Goal: Download file/media

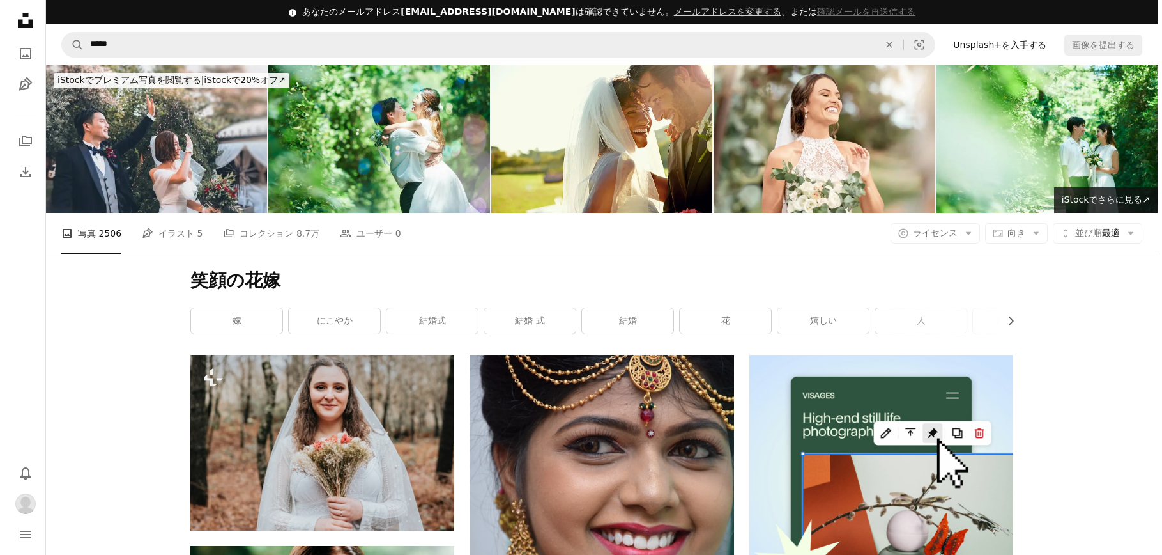
scroll to position [6448, 0]
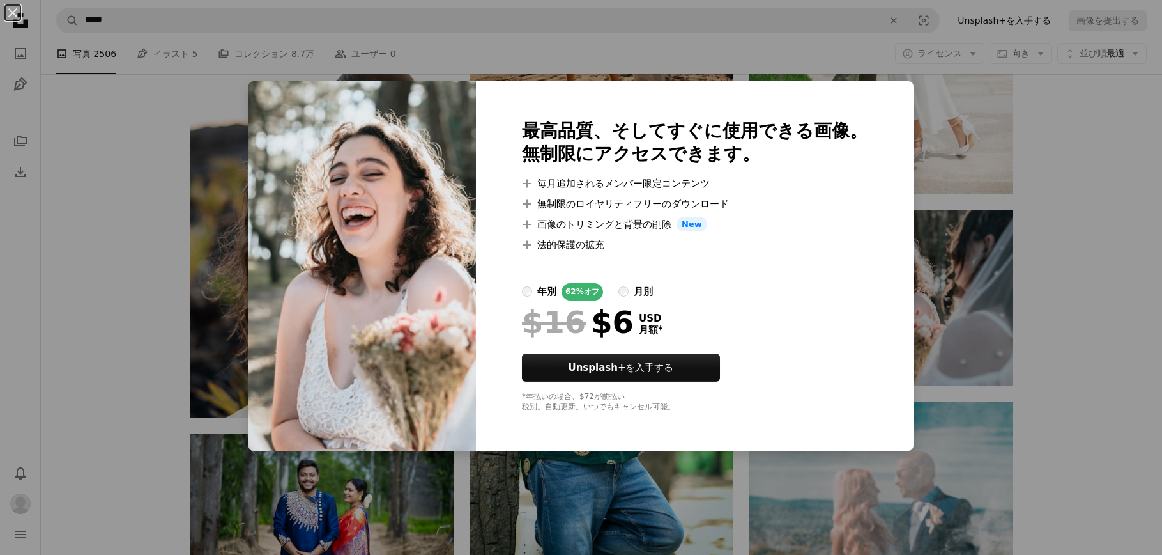
click at [889, 392] on div "An X shape 最高品質、そしてすぐに使用できる画像。 無制限にアクセスできます。 A plus sign 毎月追加されるメンバー限定コンテンツ A p…" at bounding box center [581, 277] width 1162 height 555
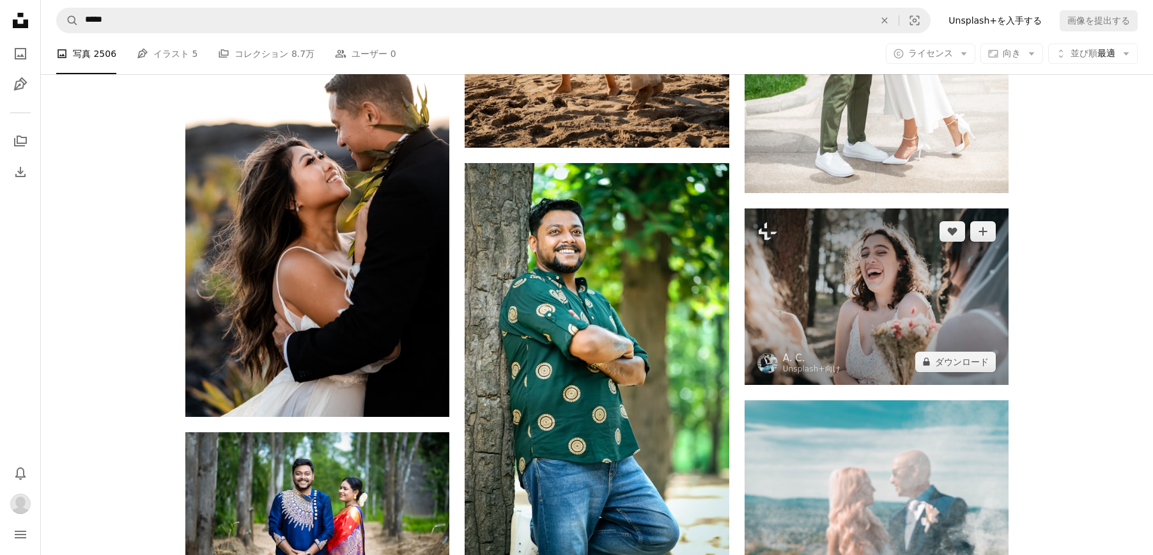
click at [848, 354] on img at bounding box center [876, 296] width 264 height 176
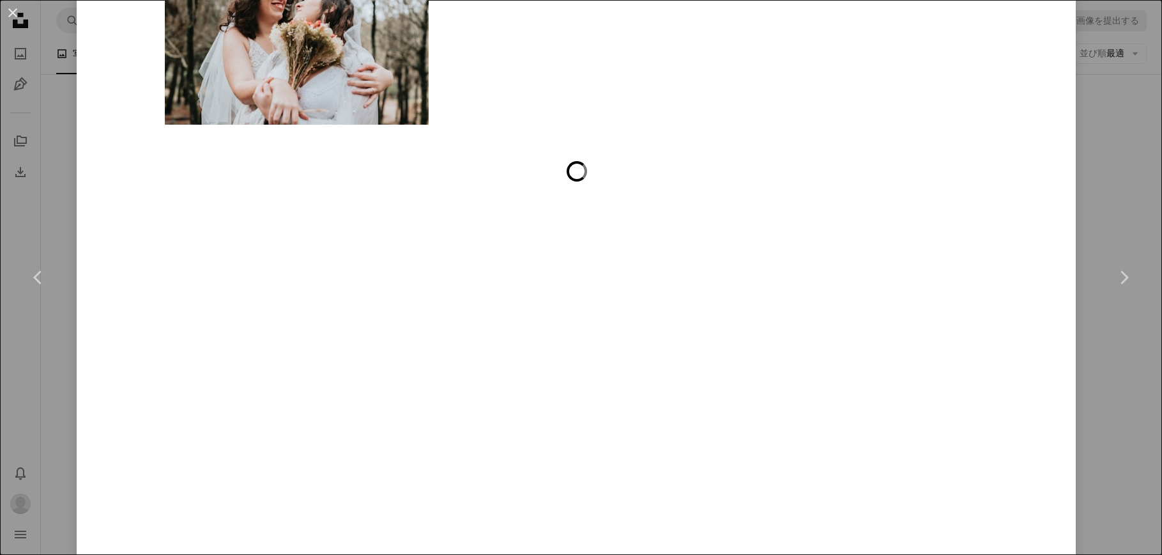
scroll to position [5163, 0]
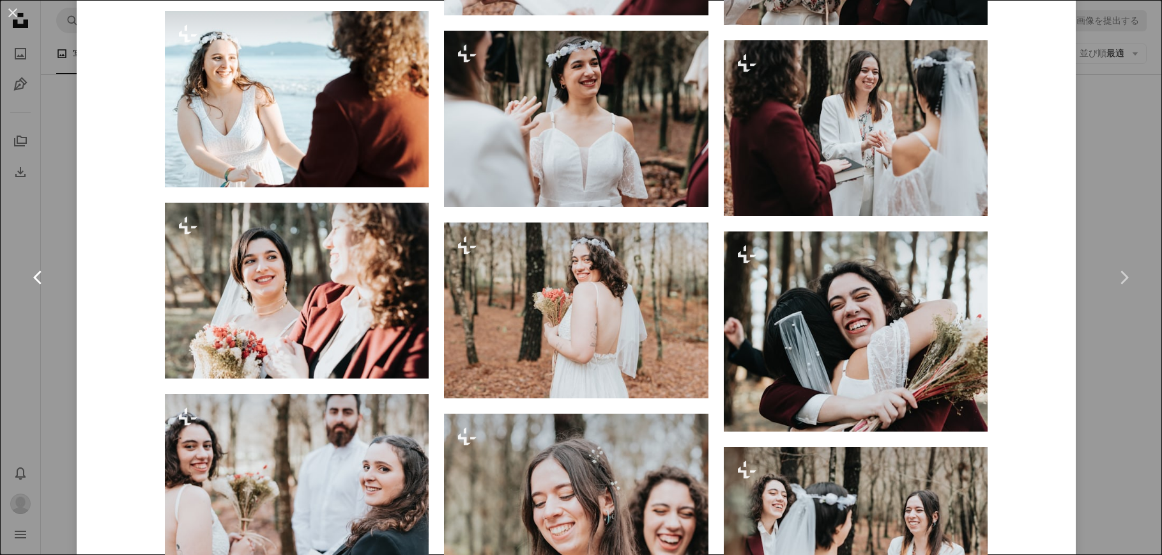
click at [11, 257] on link "Chevron left" at bounding box center [38, 277] width 77 height 123
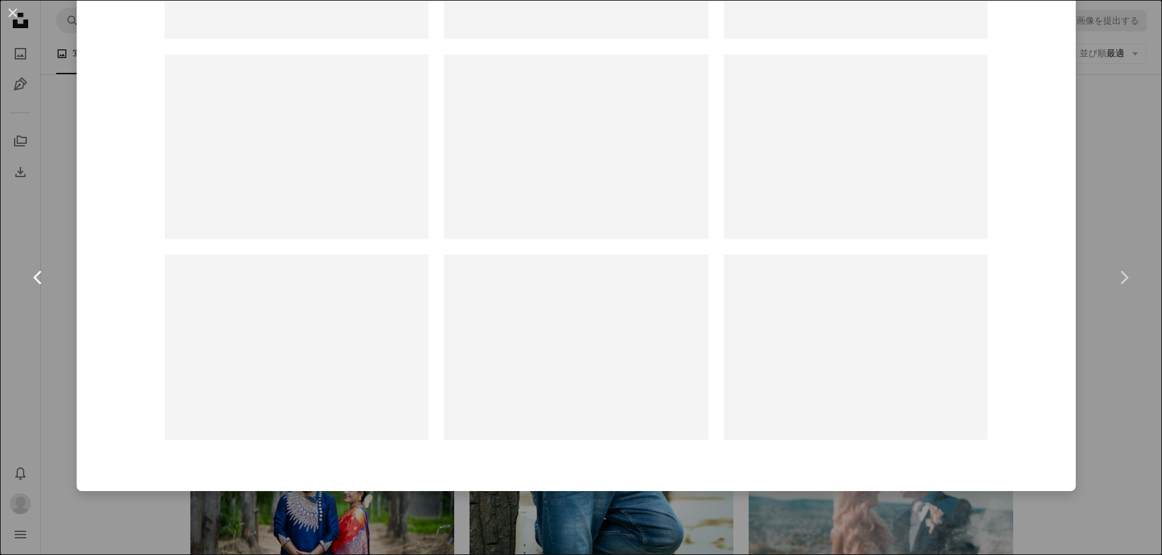
click at [28, 244] on link "Chevron left" at bounding box center [38, 277] width 77 height 123
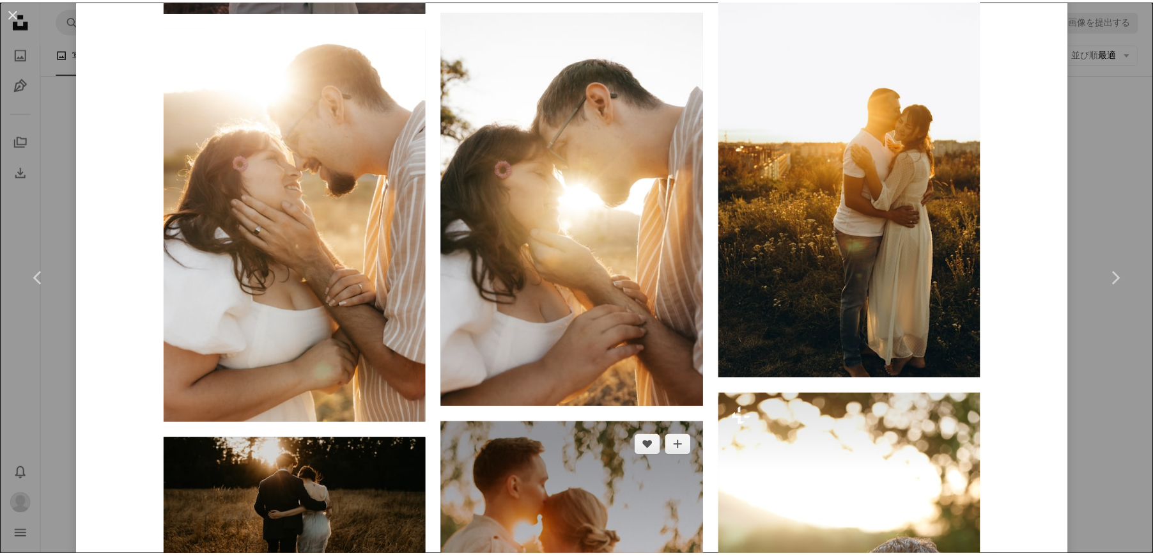
scroll to position [1661, 0]
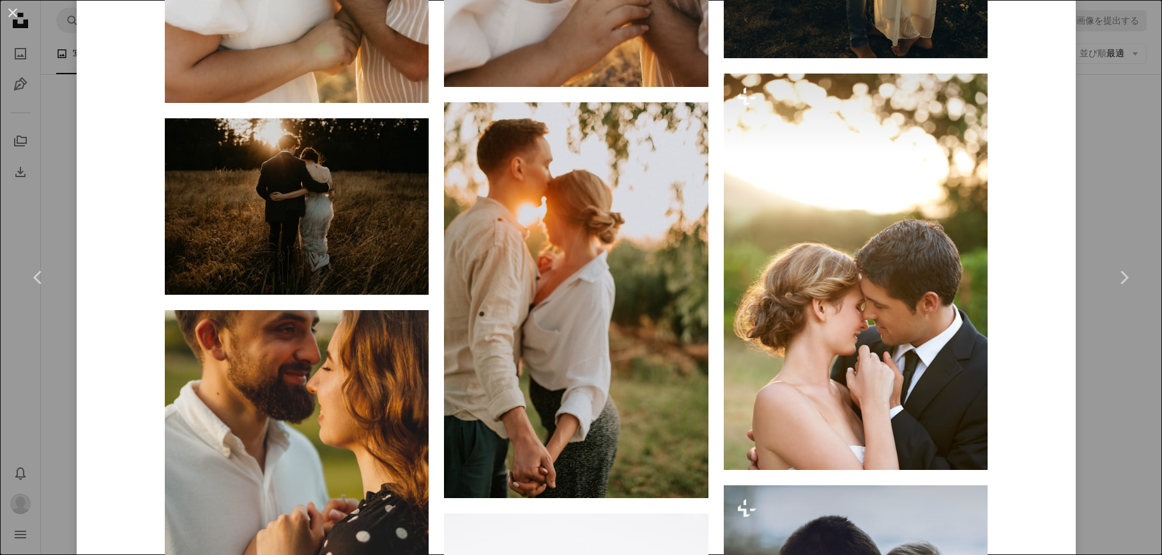
click at [1104, 112] on div "An X shape Chevron left Chevron right [PERSON_NAME] 案件受付中 A checkmark inside of…" at bounding box center [581, 277] width 1162 height 555
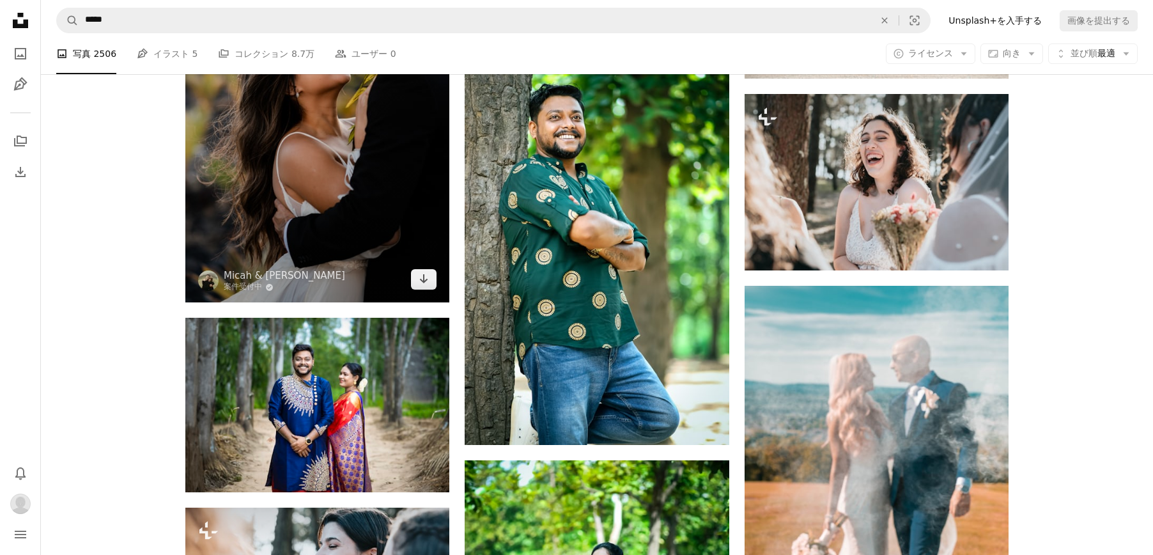
scroll to position [6512, 0]
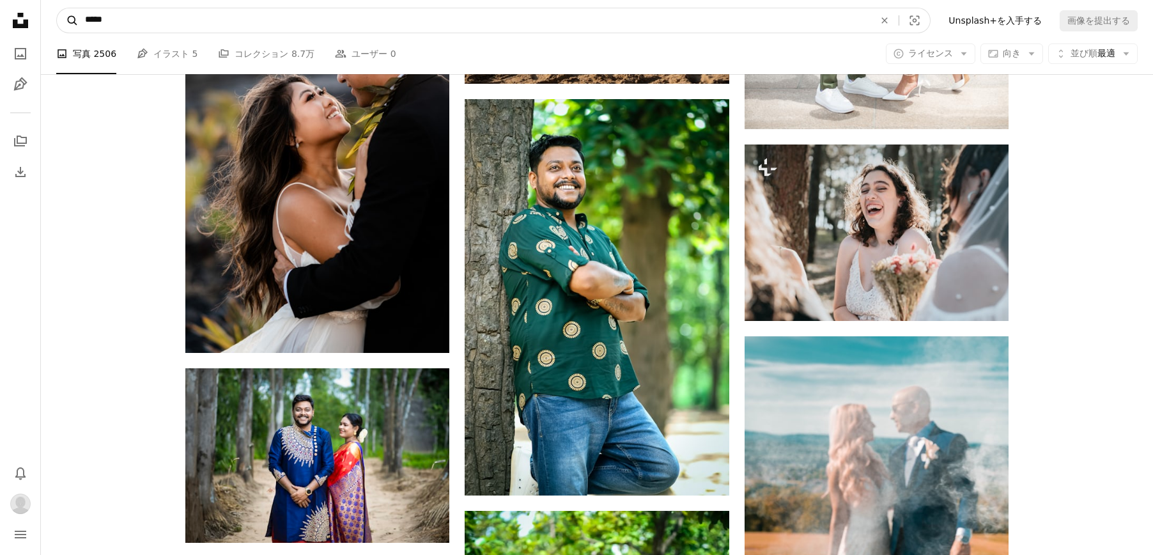
drag, startPoint x: 132, startPoint y: 19, endPoint x: 62, endPoint y: 20, distance: 69.7
click at [62, 20] on form "A magnifying glass ***** An X shape Visual search" at bounding box center [493, 21] width 874 height 26
type input "******"
click button "A magnifying glass" at bounding box center [68, 20] width 22 height 24
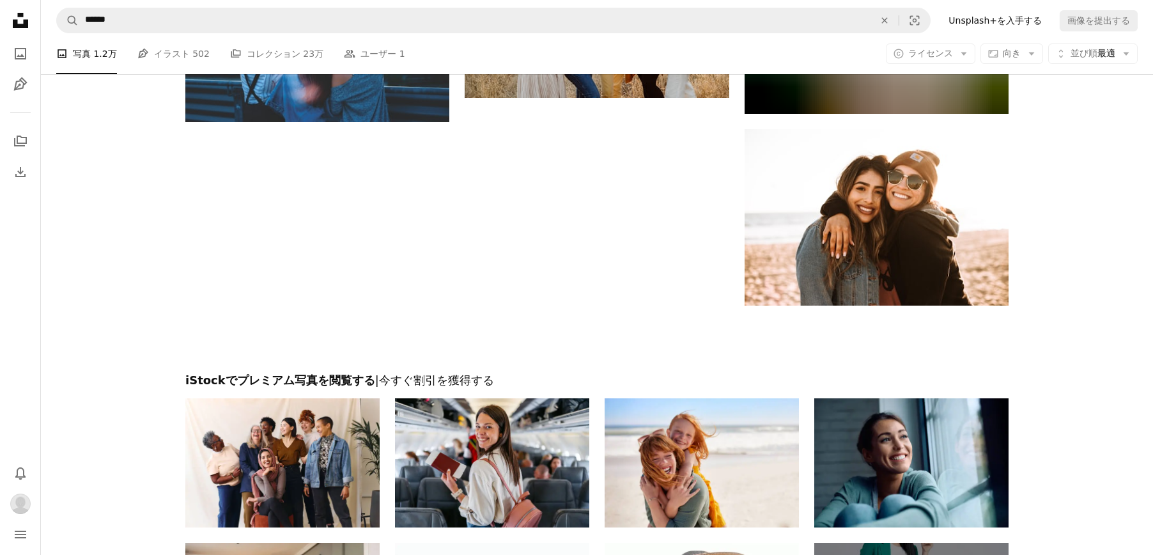
scroll to position [1981, 0]
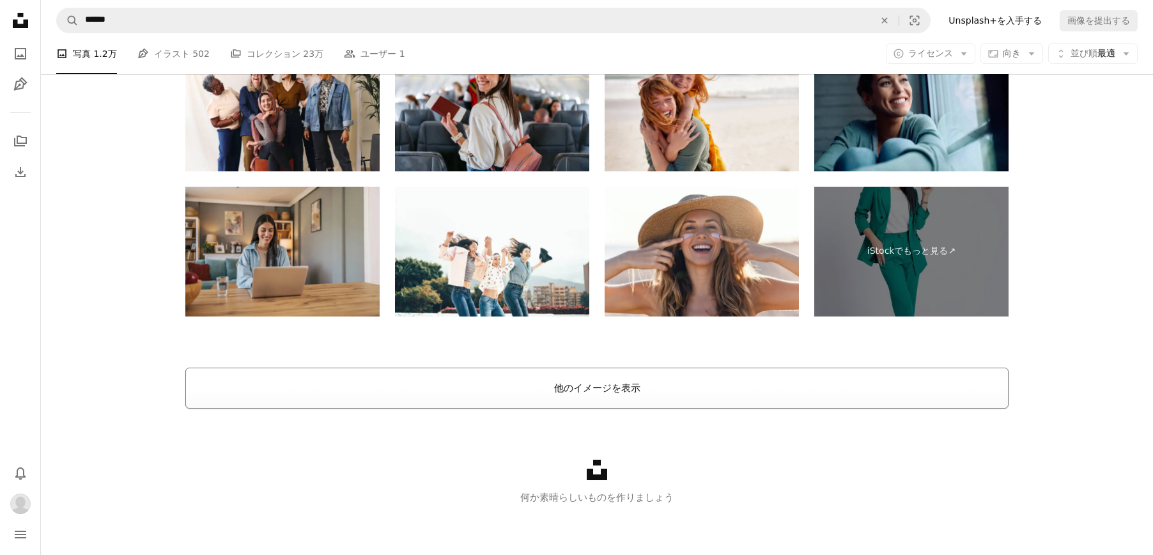
click at [628, 383] on button "他のイメージを表示" at bounding box center [596, 387] width 823 height 41
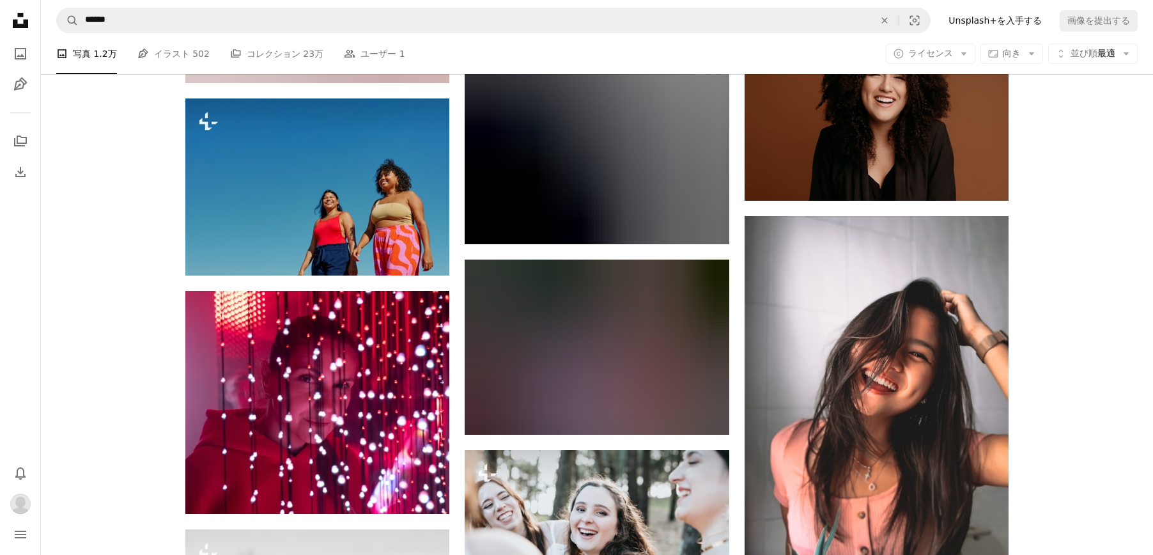
scroll to position [17383, 0]
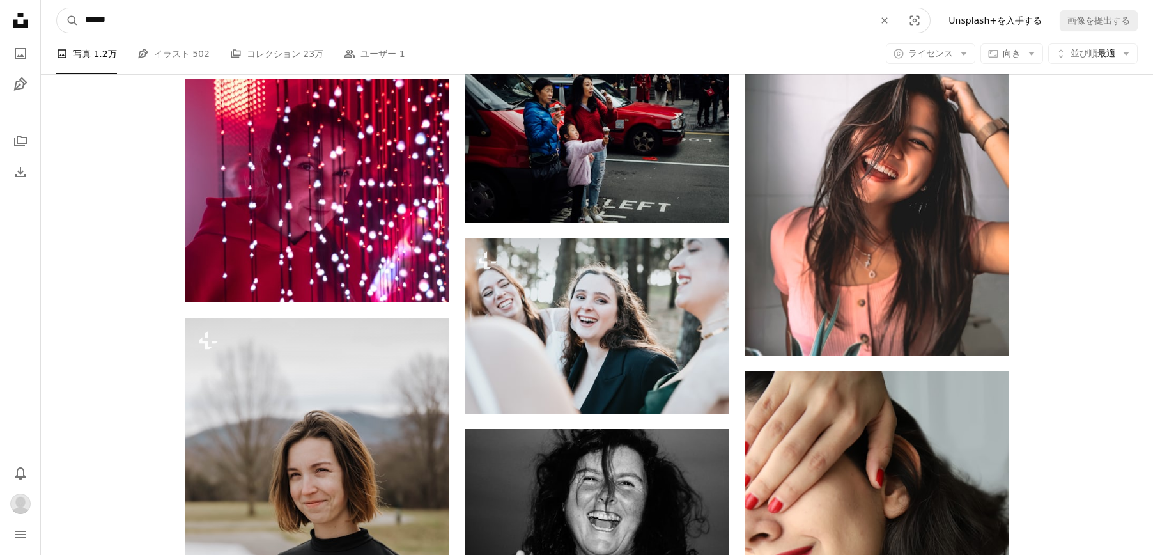
click at [245, 22] on input "******" at bounding box center [475, 20] width 792 height 24
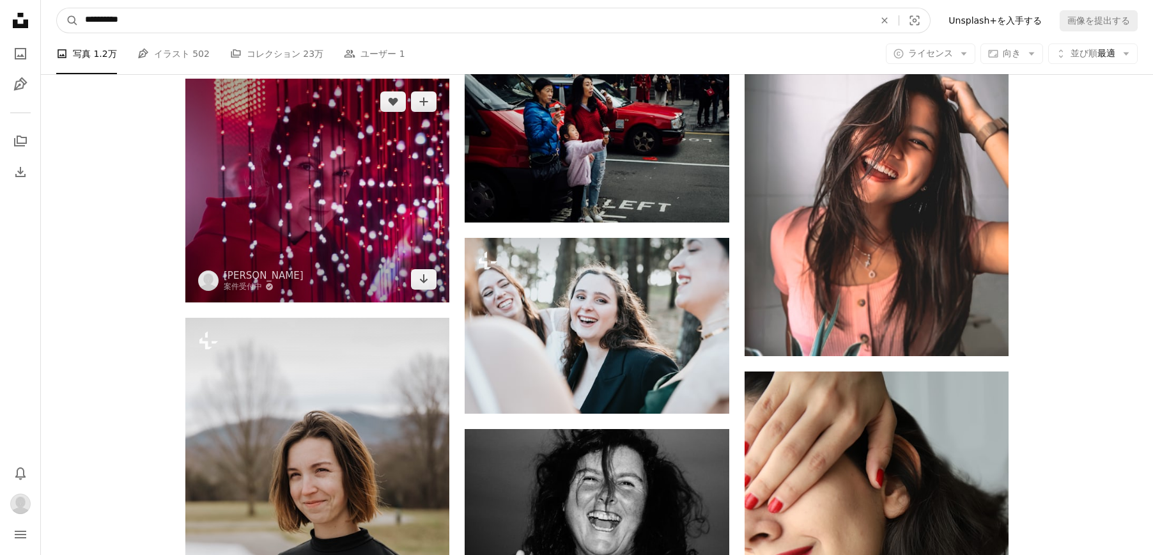
type input "**********"
click at [57, 8] on button "A magnifying glass" at bounding box center [68, 20] width 22 height 24
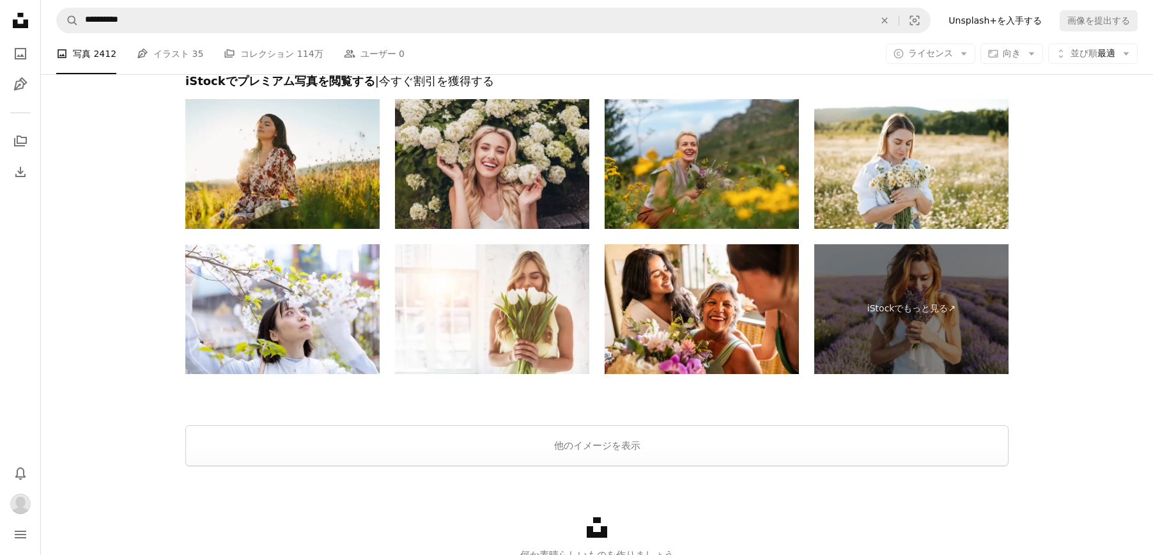
scroll to position [2975, 0]
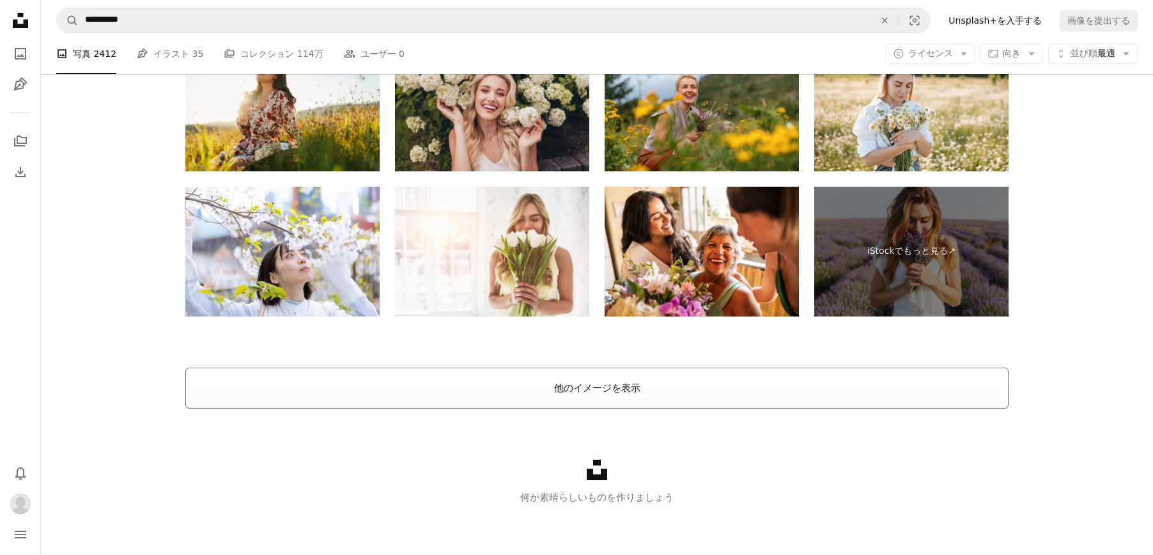
click at [754, 385] on button "他のイメージを表示" at bounding box center [596, 387] width 823 height 41
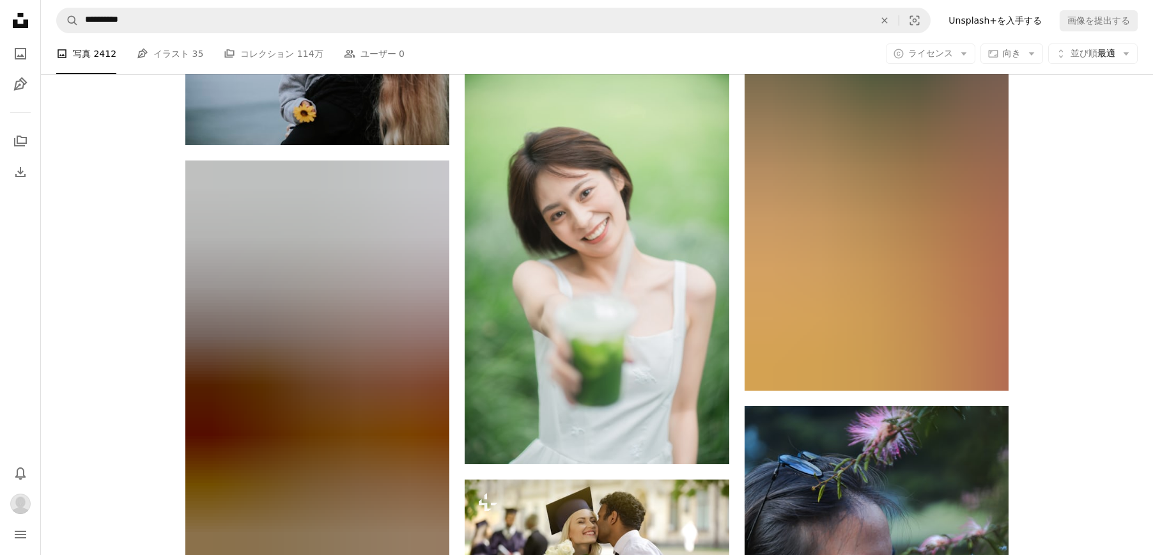
scroll to position [6455, 0]
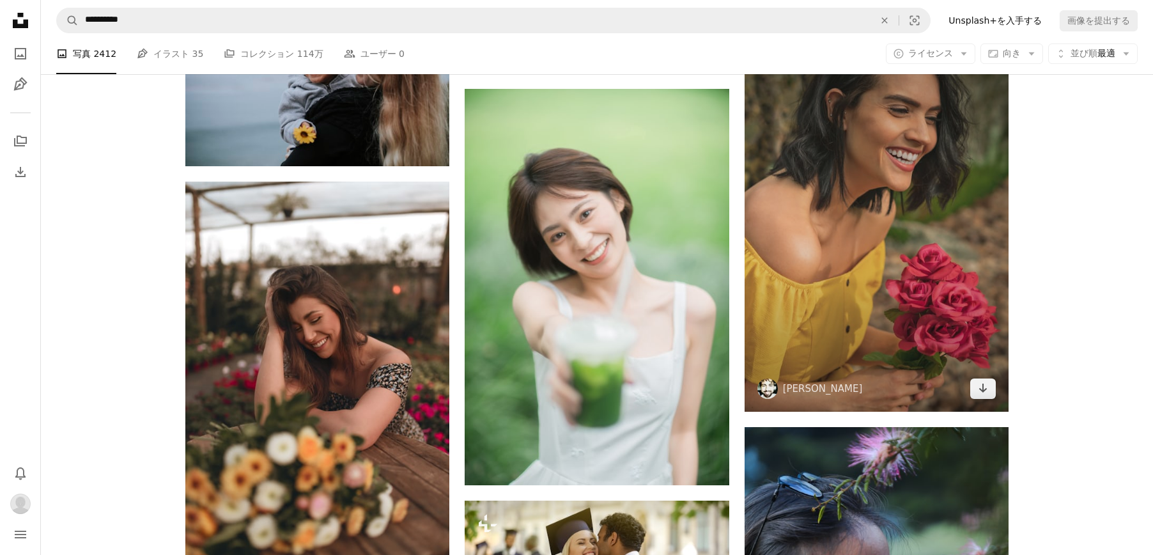
click at [996, 390] on img at bounding box center [876, 213] width 264 height 396
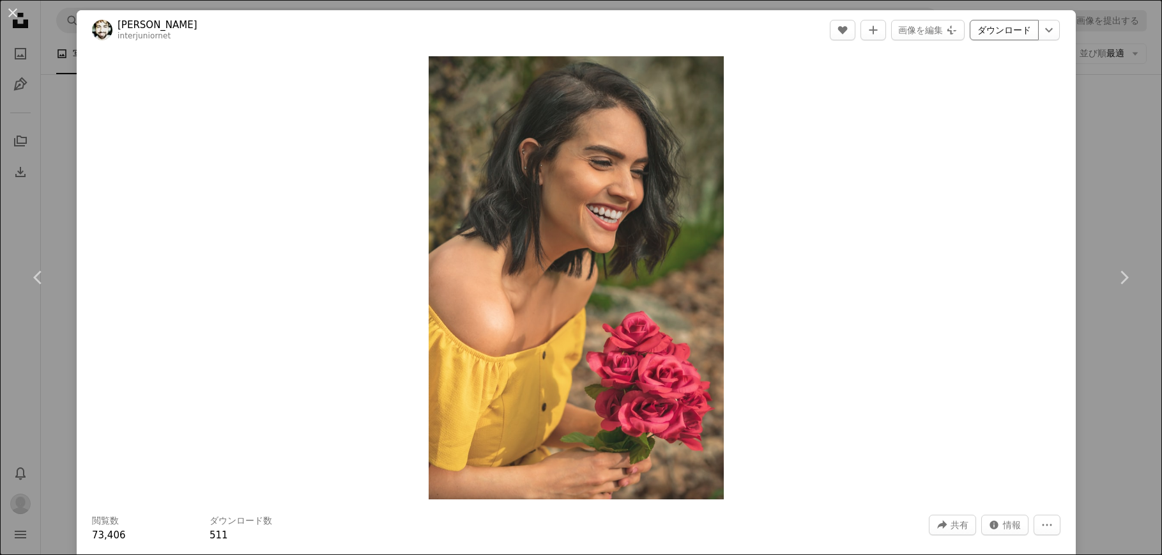
click at [996, 30] on link "ダウンロード" at bounding box center [1004, 30] width 69 height 20
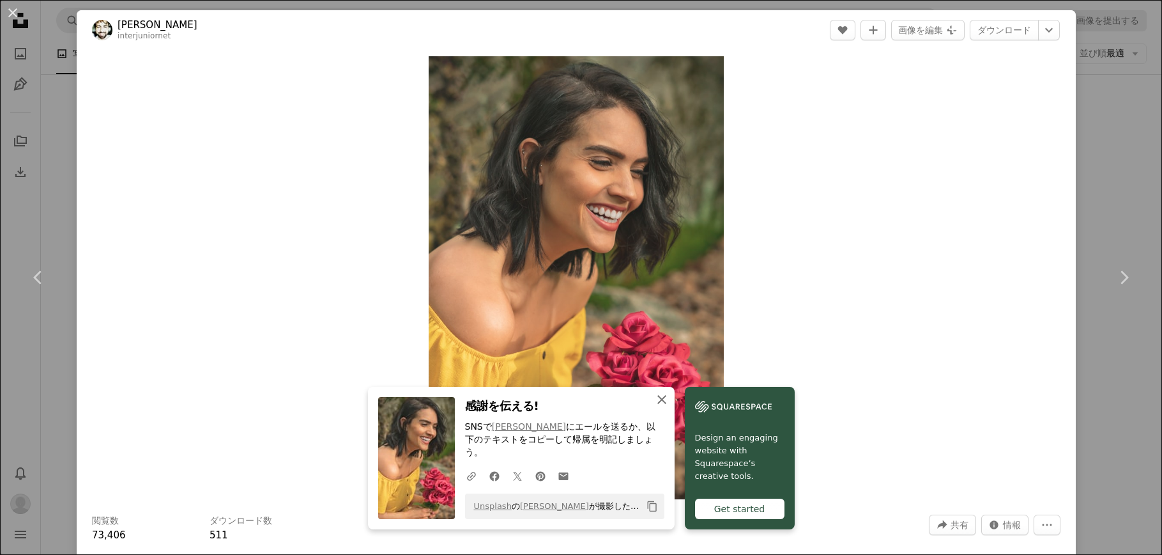
click at [661, 407] on icon "An X shape" at bounding box center [661, 399] width 15 height 15
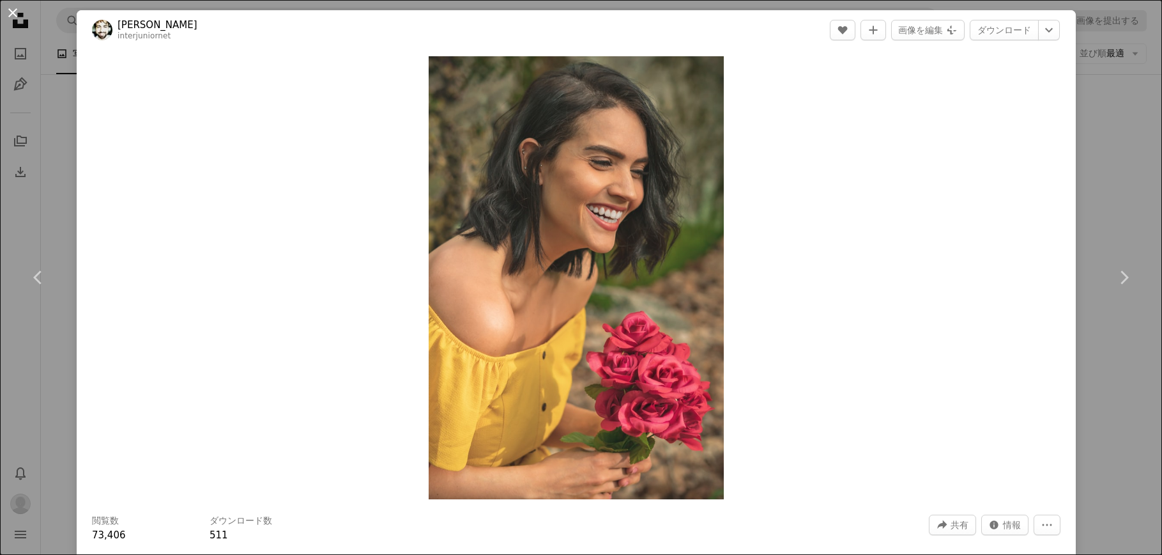
click at [10, 13] on button "An X shape" at bounding box center [12, 12] width 15 height 15
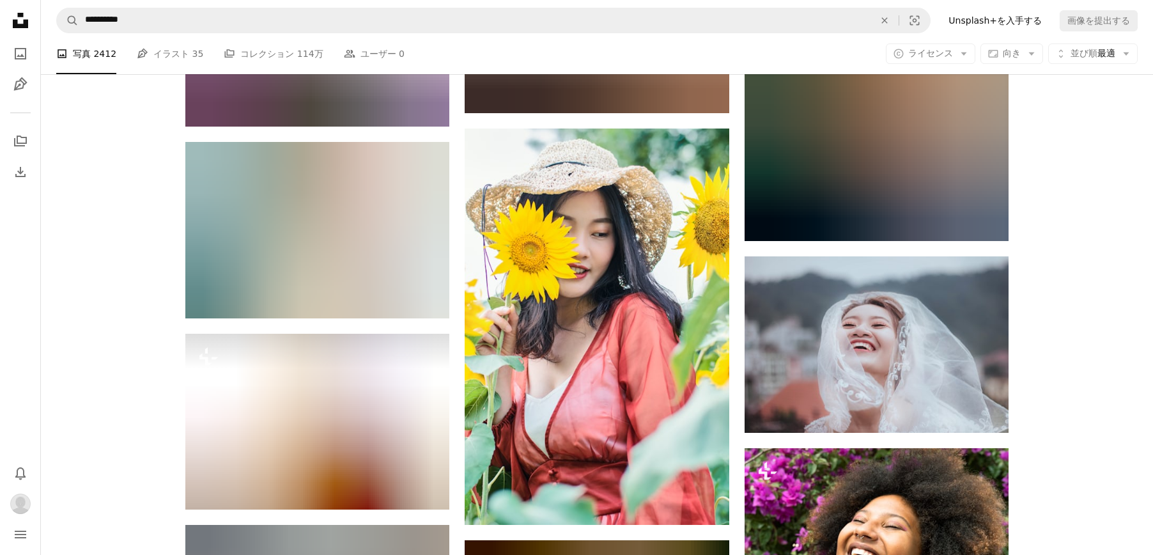
scroll to position [39812, 0]
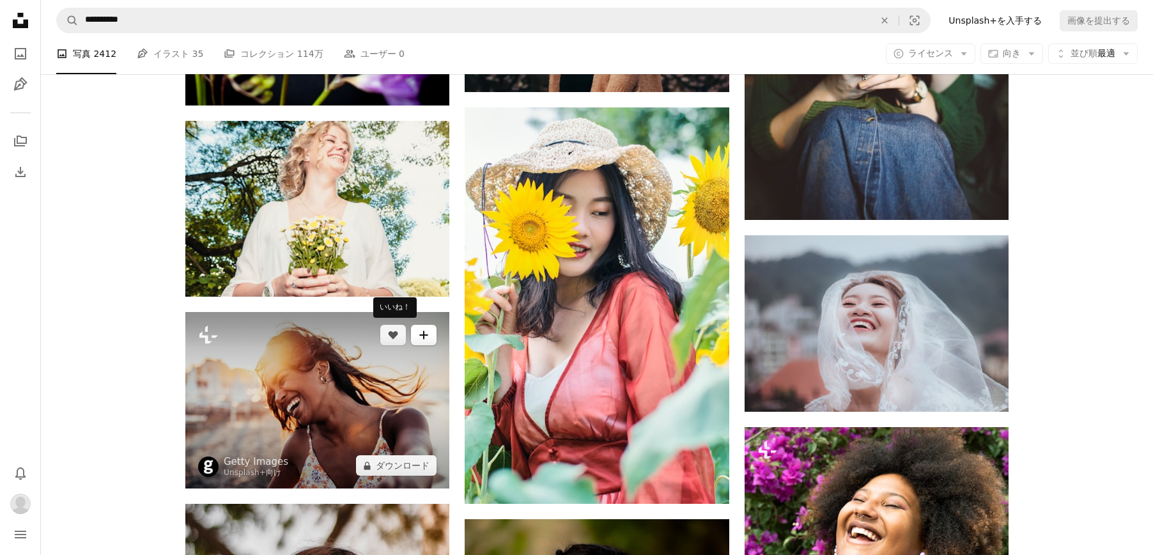
drag, startPoint x: 393, startPoint y: 340, endPoint x: 428, endPoint y: 335, distance: 34.9
click at [393, 340] on button "A heart" at bounding box center [393, 335] width 26 height 20
click at [428, 335] on icon "A plus sign" at bounding box center [424, 335] width 10 height 10
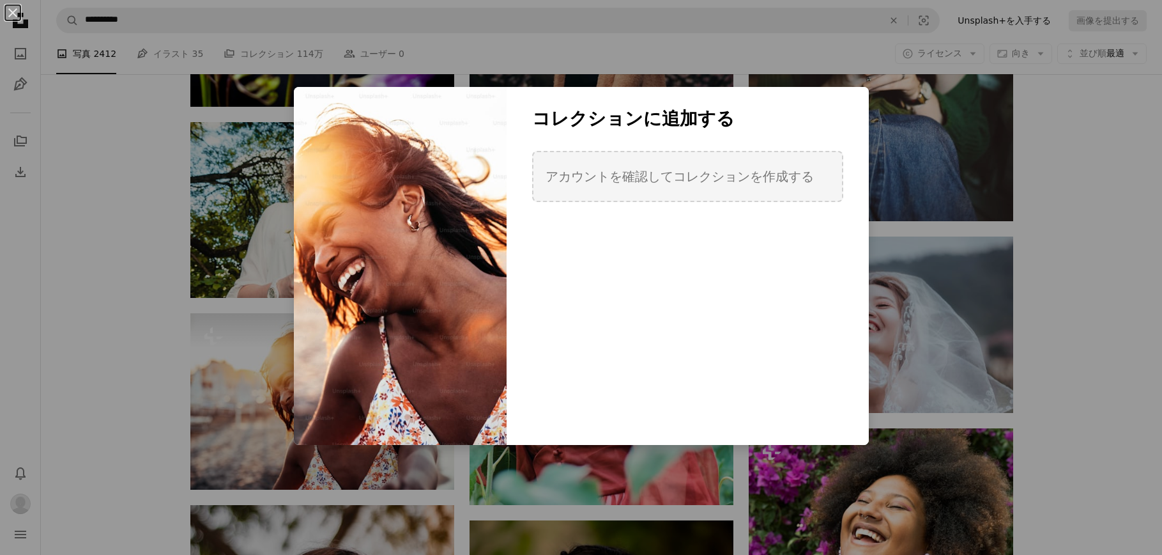
click at [589, 212] on div "コレクションに追加する アカウントを確認してコレクションを作成する" at bounding box center [688, 171] width 362 height 128
click at [137, 369] on div "An X shape コレクションに追加する アカウントを確認してコレクションを作成する 新しいコレクションを作成する 氏名 60 説明 （任意） 250 コ…" at bounding box center [581, 277] width 1162 height 555
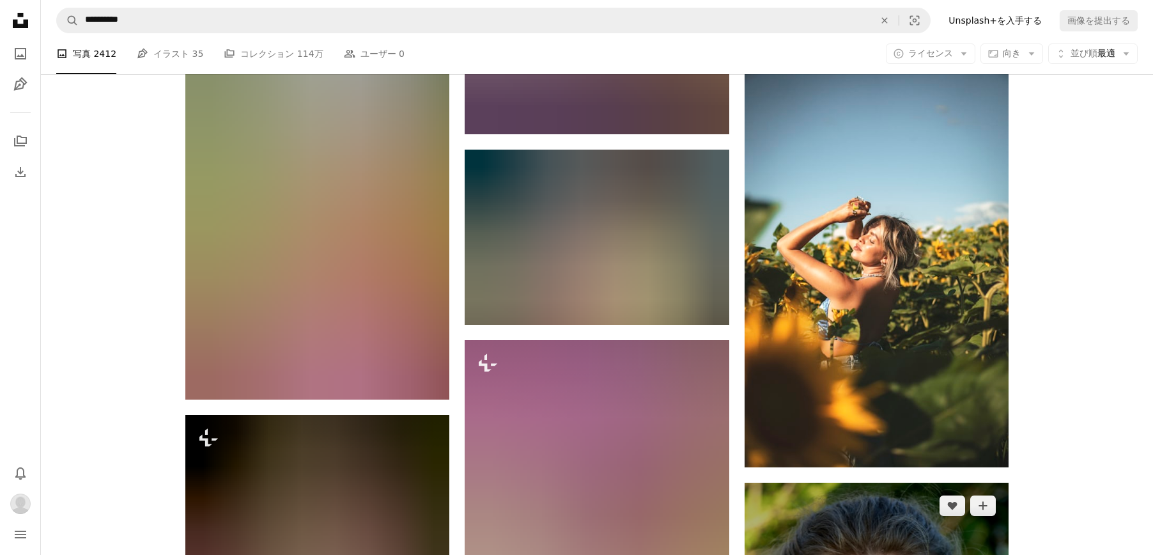
scroll to position [42880, 0]
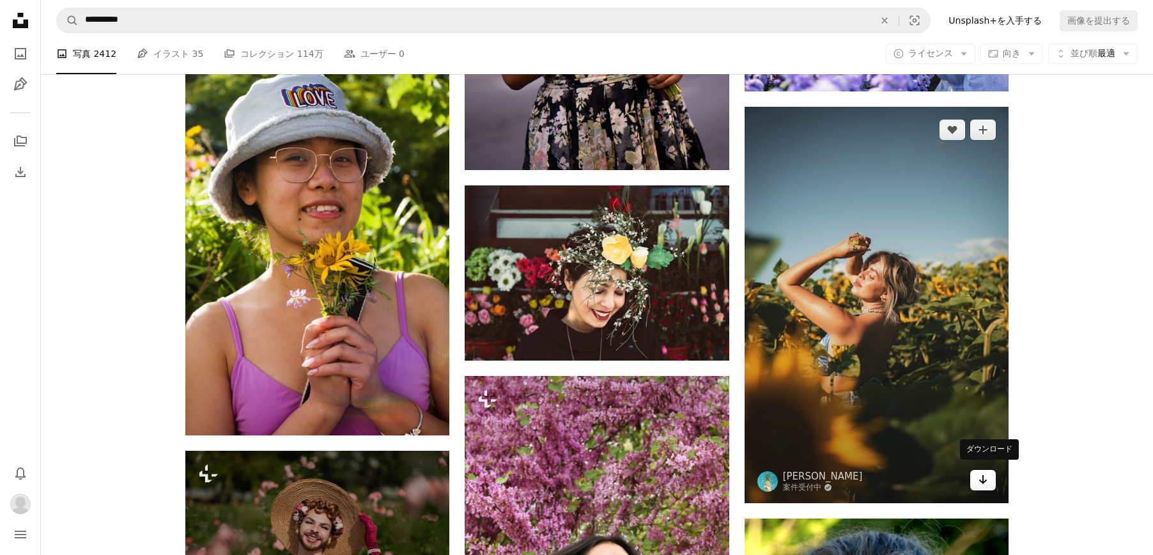
click at [985, 475] on icon "ダウンロード" at bounding box center [983, 479] width 8 height 9
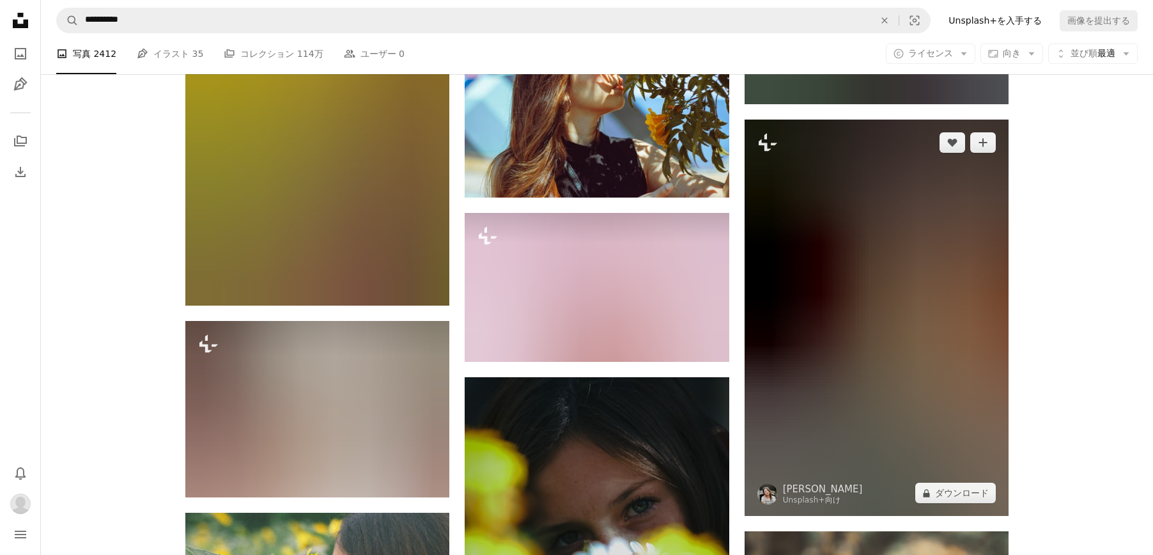
scroll to position [76451, 0]
